Goal: Task Accomplishment & Management: Manage account settings

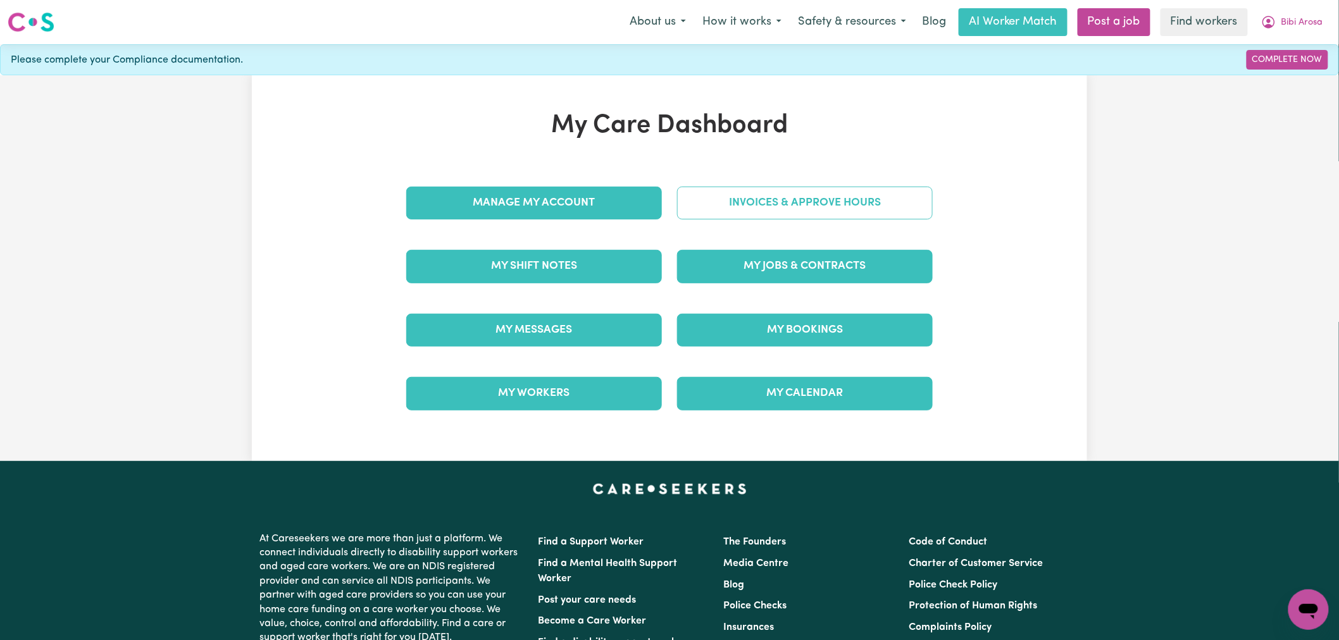
click at [750, 191] on link "Invoices & Approve Hours" at bounding box center [805, 203] width 256 height 33
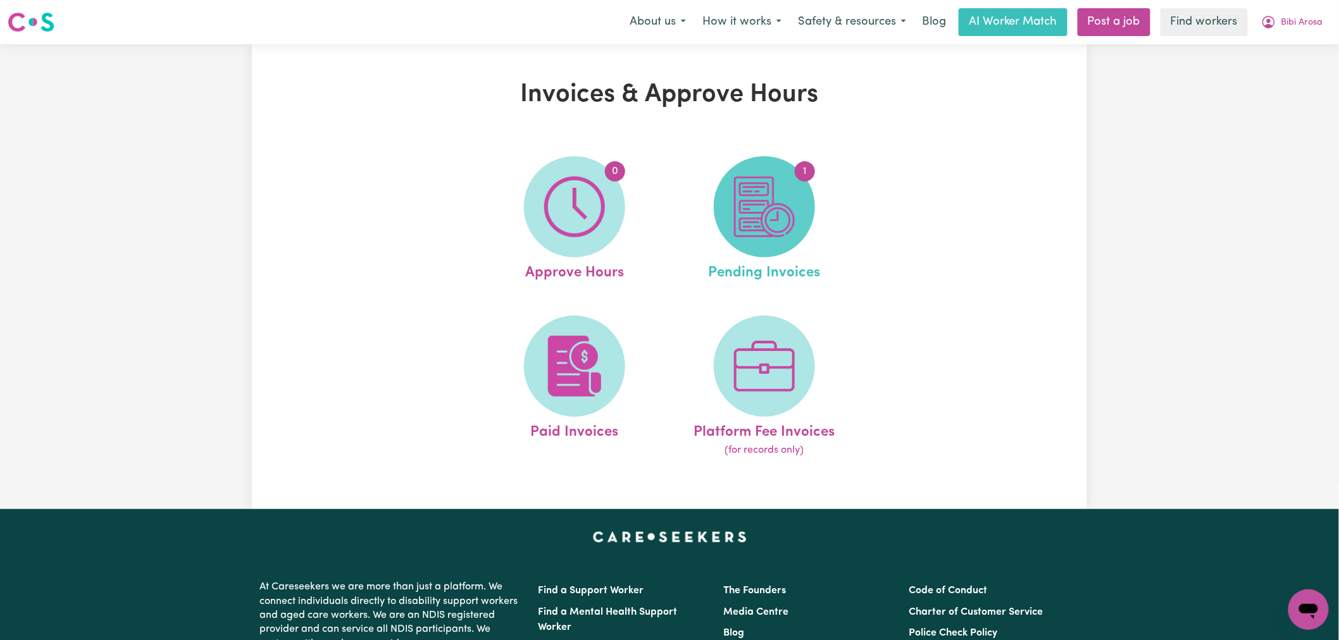
click at [758, 203] on img at bounding box center [764, 207] width 61 height 61
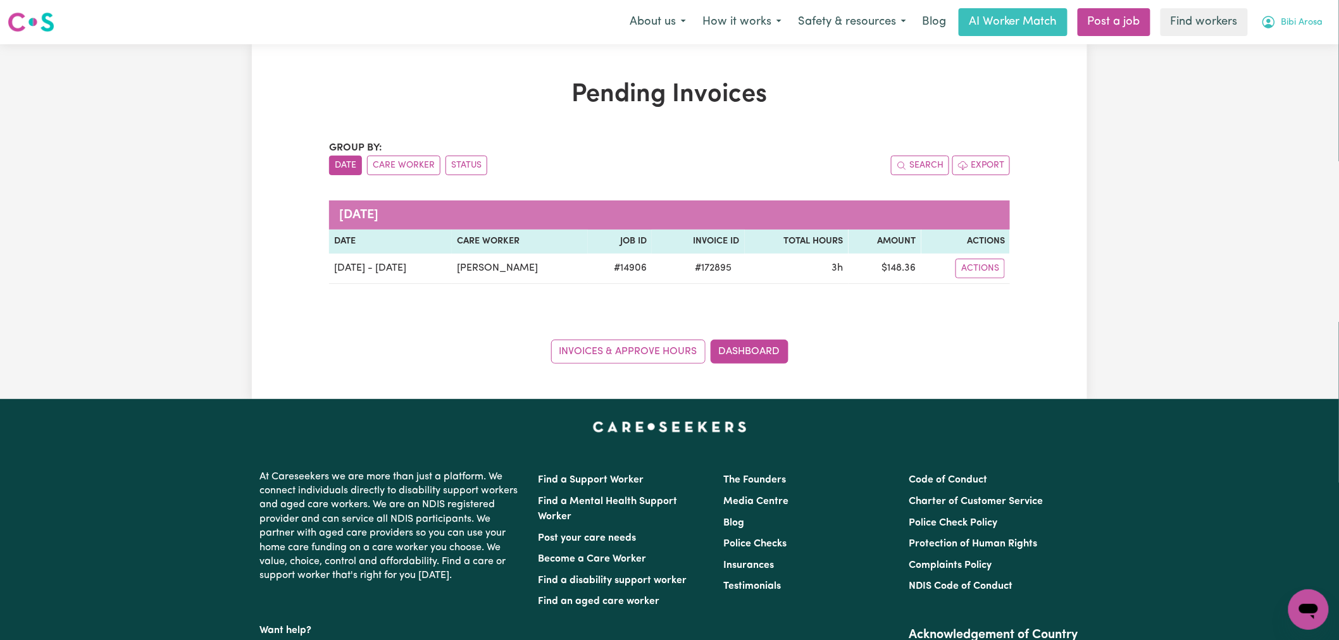
click at [1301, 11] on button "Bibi Arosa" at bounding box center [1292, 22] width 78 height 27
click at [1298, 66] on link "Logout" at bounding box center [1281, 73] width 100 height 24
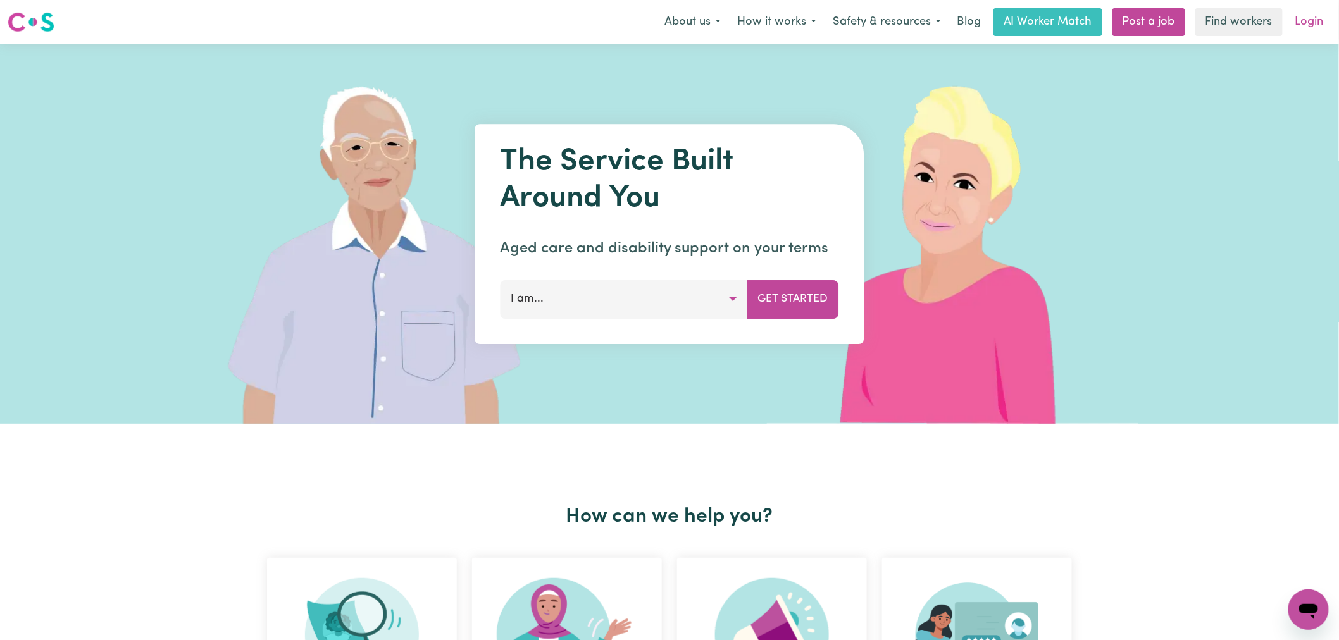
click at [1315, 22] on link "Login" at bounding box center [1310, 22] width 44 height 28
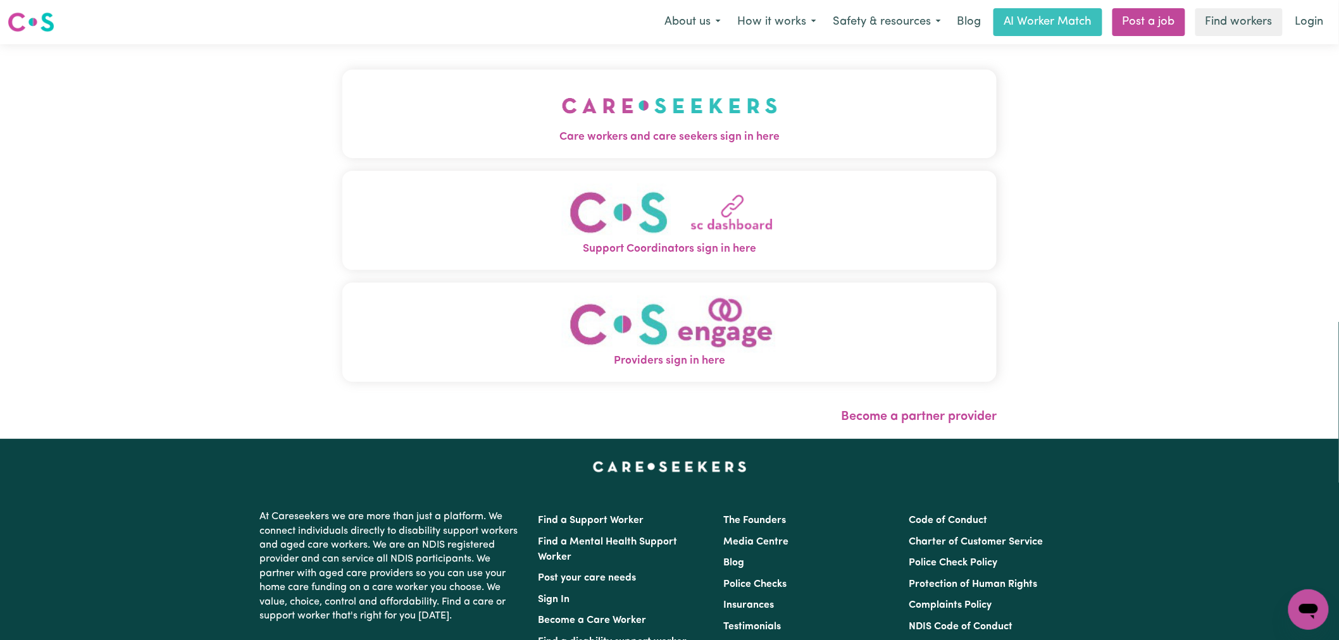
click at [571, 132] on div "Care workers and care seekers sign in here Support Coordinators sign in here Pr…" at bounding box center [669, 241] width 669 height 395
click at [571, 132] on span "Care workers and care seekers sign in here" at bounding box center [669, 137] width 654 height 16
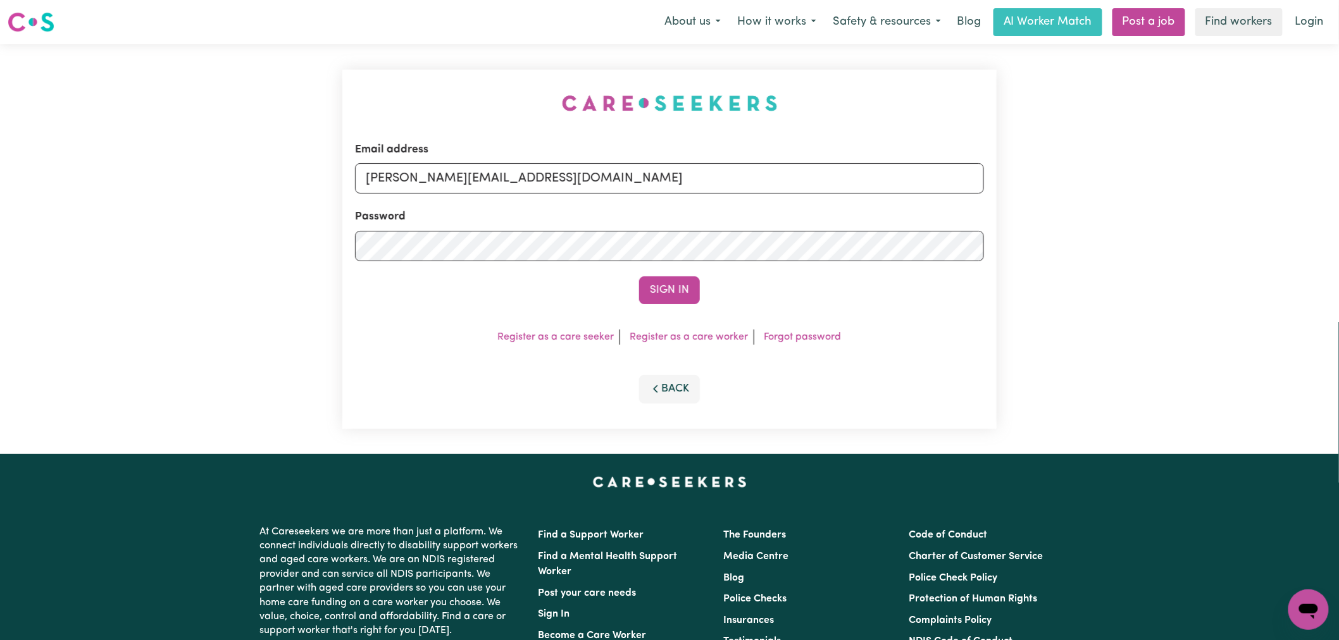
click at [637, 157] on div "Email address [PERSON_NAME][EMAIL_ADDRESS][DOMAIN_NAME]" at bounding box center [669, 168] width 629 height 52
click at [635, 185] on input "[PERSON_NAME][EMAIL_ADDRESS][DOMAIN_NAME]" at bounding box center [669, 178] width 629 height 30
drag, startPoint x: 677, startPoint y: 178, endPoint x: 433, endPoint y: 184, distance: 243.7
click at [433, 184] on input "[EMAIL_ADDRESS][DOMAIN_NAME]" at bounding box center [669, 178] width 629 height 30
type input "[EMAIL_ADDRESS][DOMAIN_NAME]"
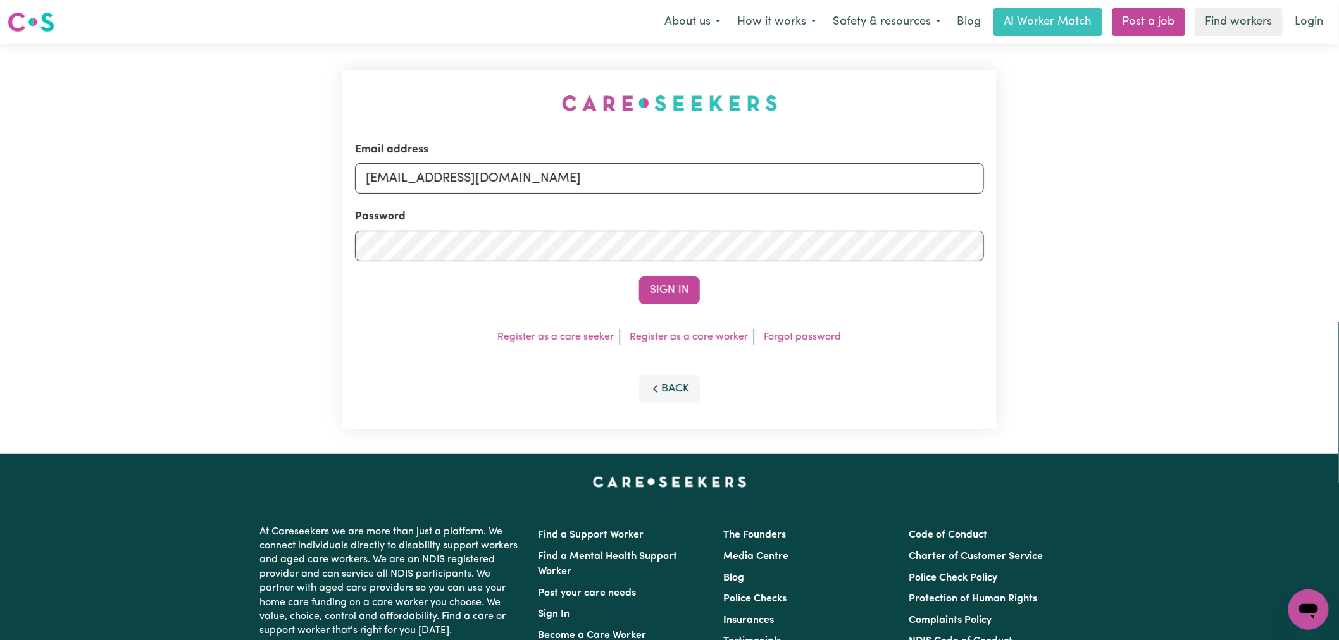
click at [639, 276] on button "Sign In" at bounding box center [669, 290] width 61 height 28
